Goal: Information Seeking & Learning: Learn about a topic

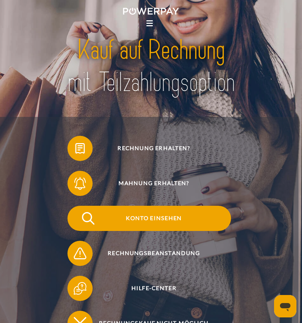
click at [155, 215] on span "Konto einsehen" at bounding box center [154, 217] width 154 height 25
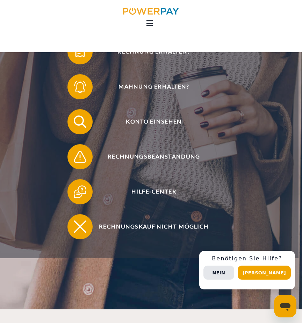
scroll to position [96, 0]
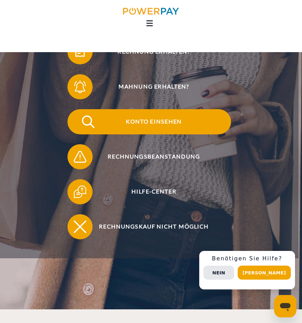
click at [154, 121] on span "Konto einsehen" at bounding box center [154, 121] width 154 height 25
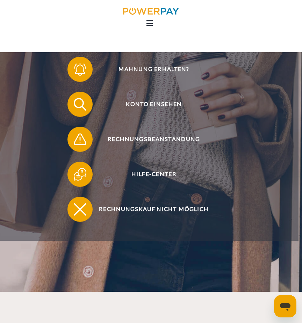
click at [0, 0] on link "Home" at bounding box center [0, 0] width 0 height 0
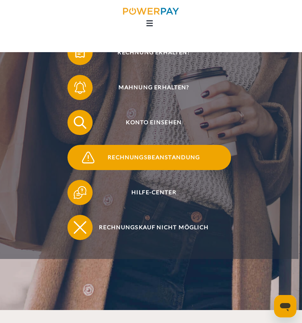
scroll to position [96, 0]
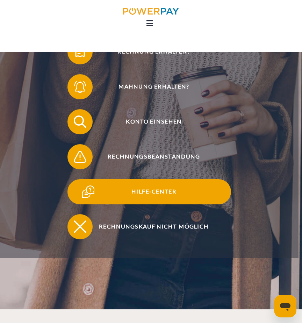
click at [171, 187] on span "Hilfe-Center" at bounding box center [154, 191] width 154 height 25
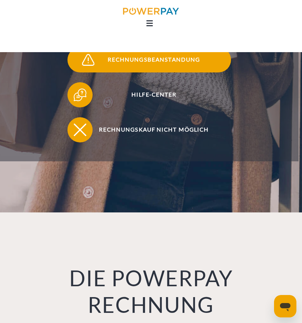
scroll to position [145, 0]
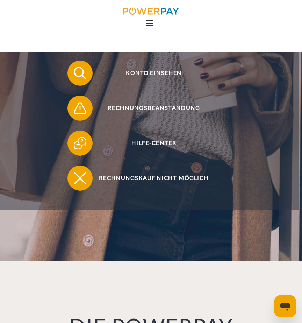
click at [0, 0] on link "DIE RECHNUNG" at bounding box center [0, 0] width 0 height 0
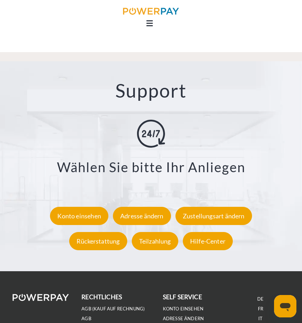
scroll to position [939, 0]
click at [203, 238] on div "Hilfe-Center" at bounding box center [208, 241] width 50 height 18
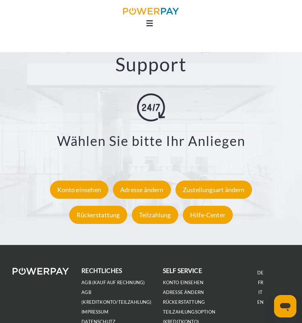
scroll to position [967, 0]
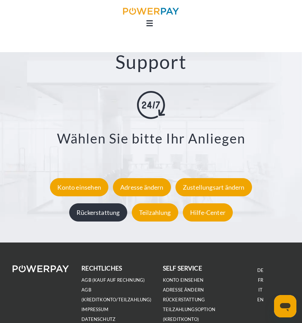
click at [105, 212] on div "Rückerstattung" at bounding box center [98, 212] width 58 height 18
click at [0, 0] on link "Home" at bounding box center [0, 0] width 0 height 0
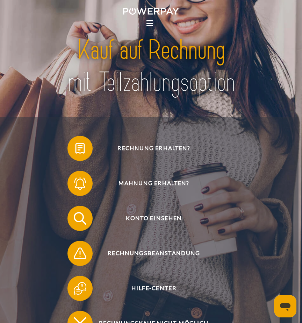
click at [0, 0] on link "SUPPORT" at bounding box center [0, 0] width 0 height 0
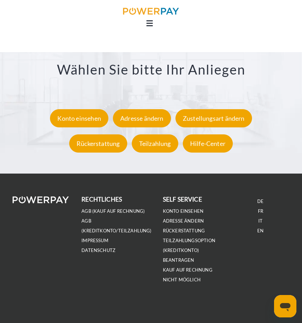
scroll to position [1038, 0]
